Goal: Information Seeking & Learning: Find contact information

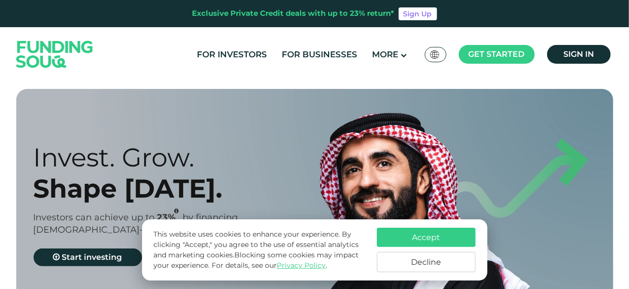
click at [458, 236] on button "Accept" at bounding box center [426, 237] width 99 height 19
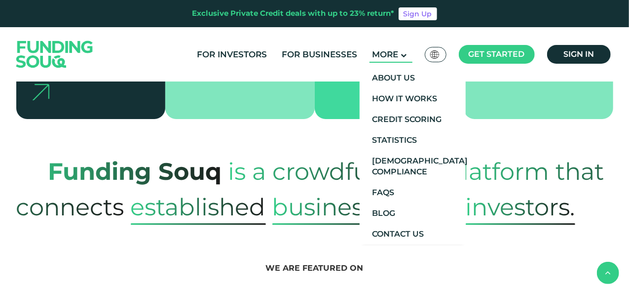
scroll to position [368, 0]
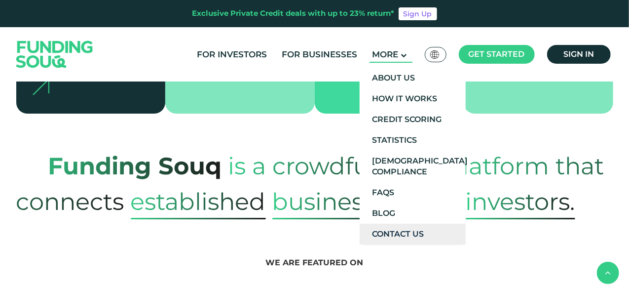
click at [392, 236] on link "Contact Us" at bounding box center [413, 234] width 106 height 21
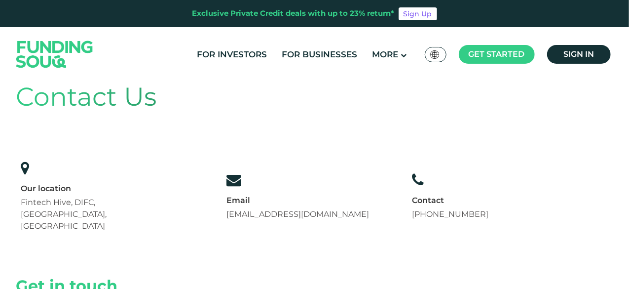
scroll to position [31, 0]
drag, startPoint x: 351, startPoint y: 199, endPoint x: 227, endPoint y: 197, distance: 123.4
click at [227, 197] on div "Our location Fintech Hive, DIFC, [GEOGRAPHIC_DATA], [GEOGRAPHIC_DATA] Email [EM…" at bounding box center [255, 196] width 478 height 81
copy link "[EMAIL_ADDRESS][DOMAIN_NAME]"
drag, startPoint x: 495, startPoint y: 201, endPoint x: 432, endPoint y: 204, distance: 62.8
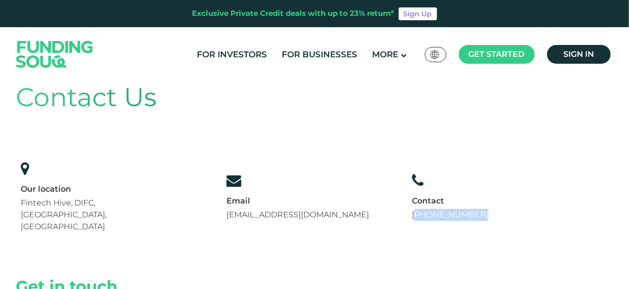
click at [432, 204] on div "Contact Us Our location Fintech Hive, DIFC, [GEOGRAPHIC_DATA], [GEOGRAPHIC_DATA…" at bounding box center [314, 157] width 597 height 199
copy link "971 558237344"
